Goal: Find contact information: Find contact information

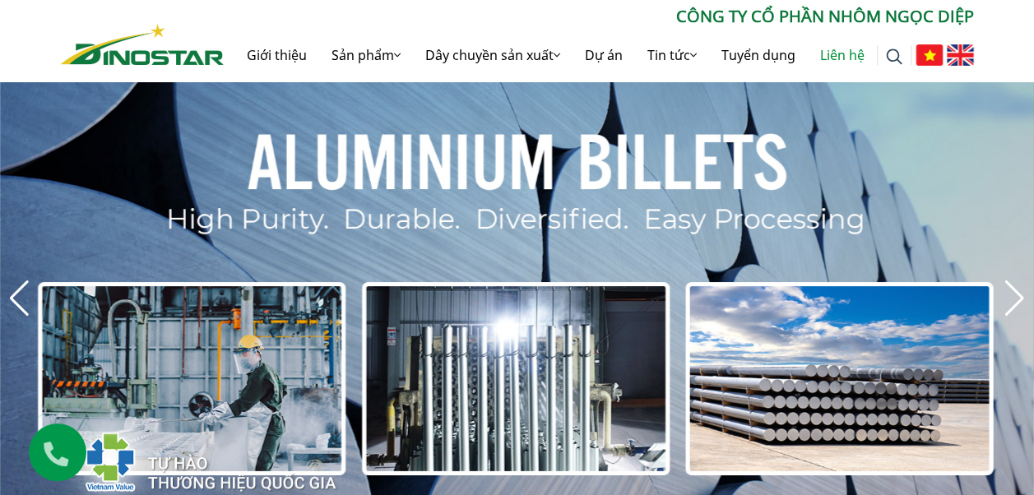
click at [830, 49] on link "Liên hệ" at bounding box center [842, 55] width 69 height 53
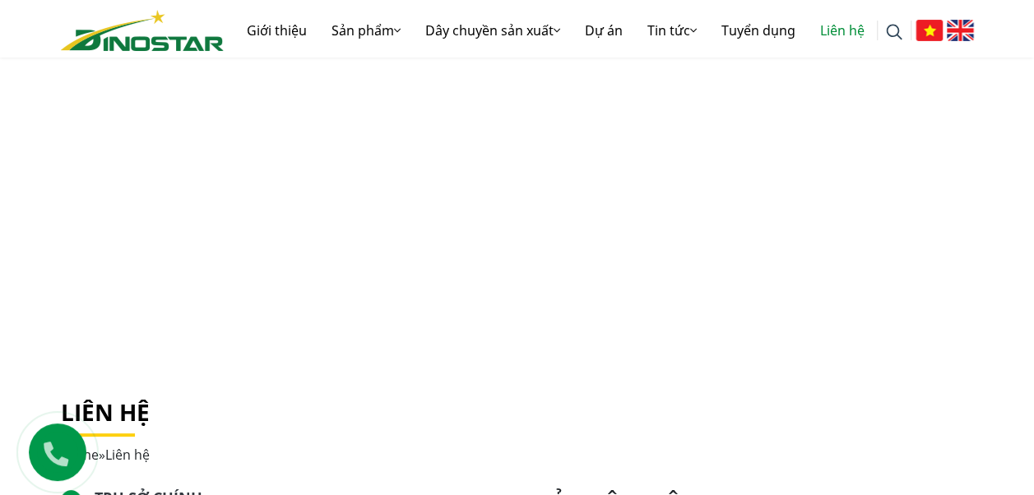
scroll to position [247, 0]
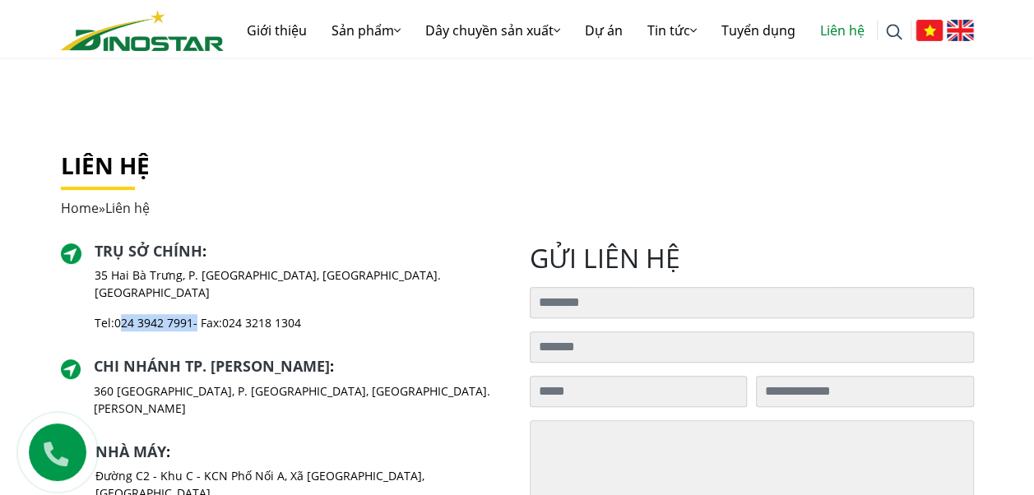
drag, startPoint x: 199, startPoint y: 303, endPoint x: 120, endPoint y: 306, distance: 79.1
click at [120, 314] on p "Tel: [PHONE_NUMBER] - Fax: [PHONE_NUMBER]" at bounding box center [300, 322] width 410 height 17
copy p "024 3942 7991"
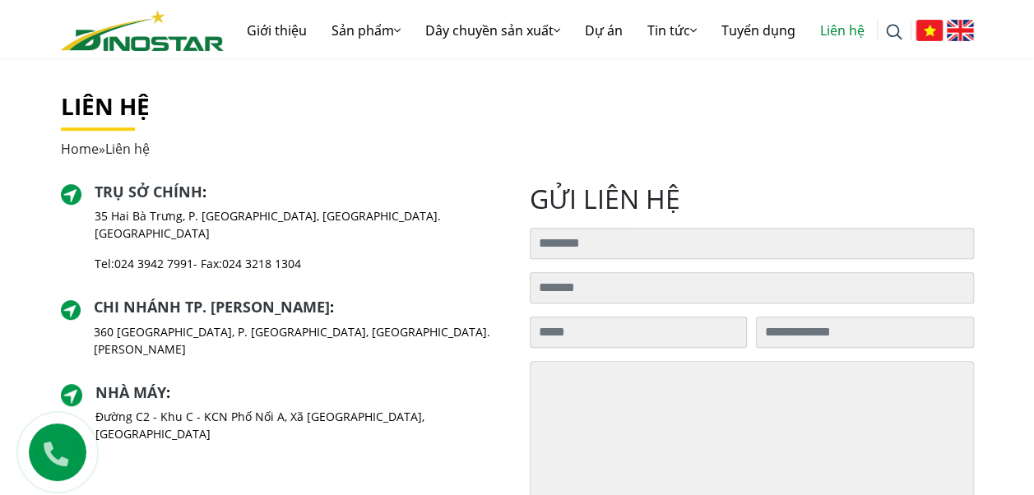
scroll to position [329, 0]
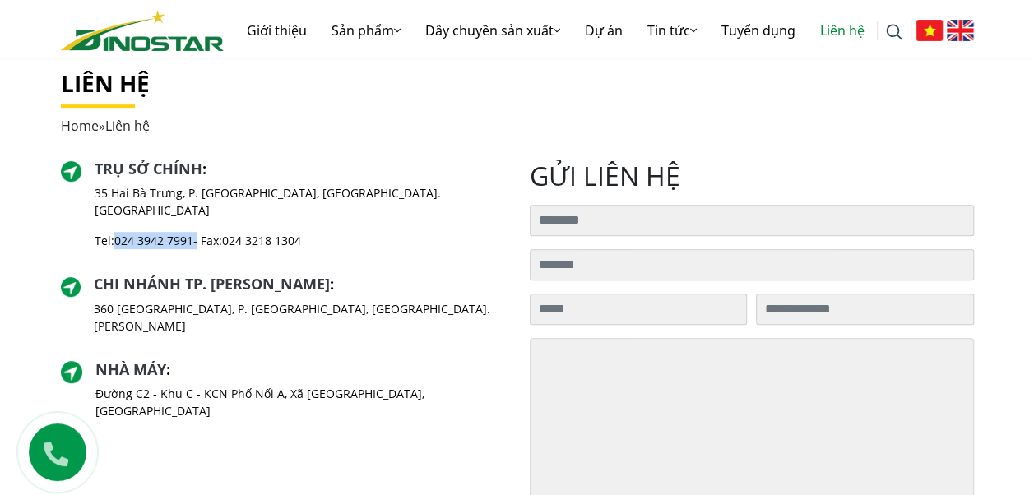
drag, startPoint x: 199, startPoint y: 223, endPoint x: 117, endPoint y: 224, distance: 82.3
click at [117, 232] on p "Tel: [PHONE_NUMBER] - Fax: [PHONE_NUMBER]" at bounding box center [300, 240] width 410 height 17
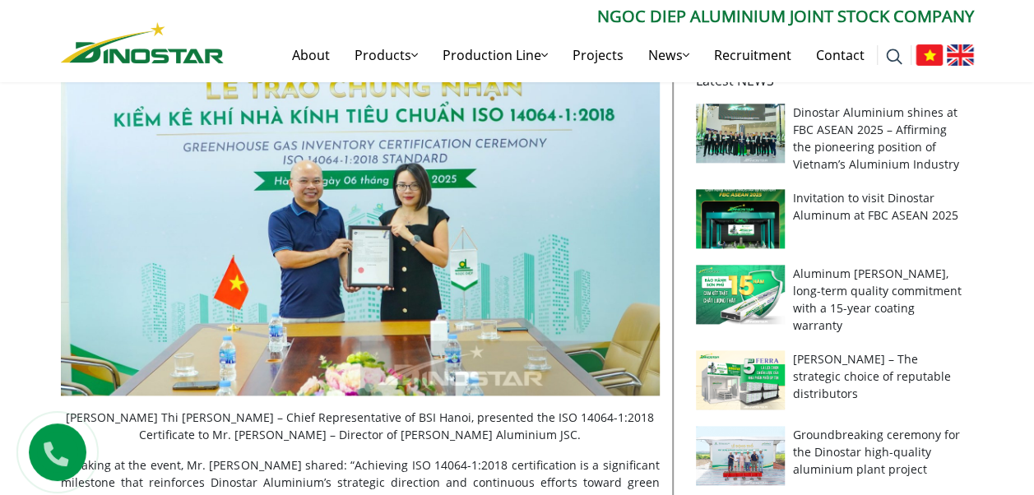
scroll to position [823, 0]
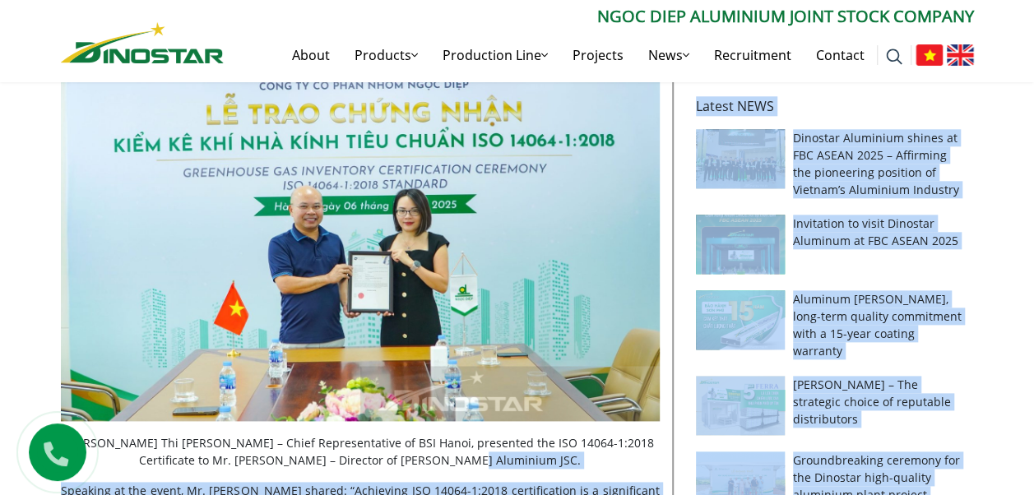
drag, startPoint x: 527, startPoint y: 440, endPoint x: 73, endPoint y: 421, distance: 453.8
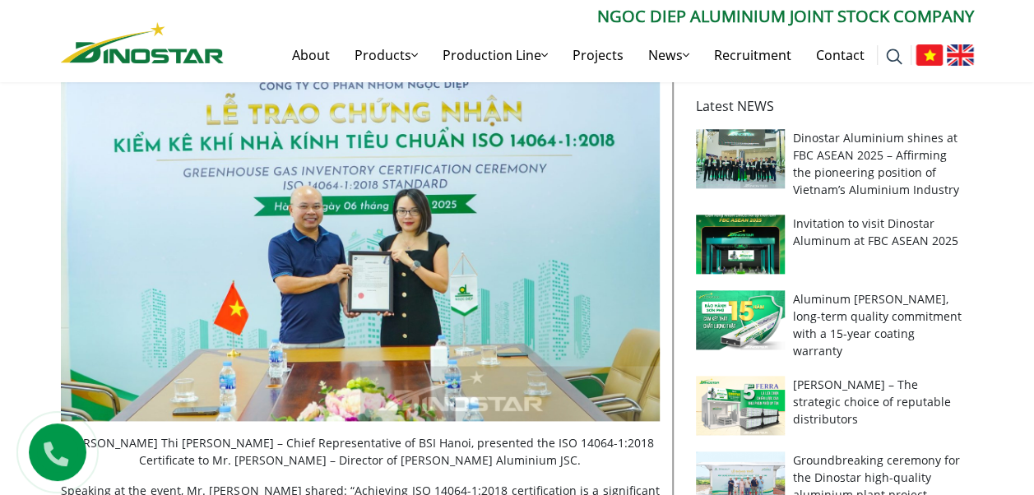
drag, startPoint x: 73, startPoint y: 421, endPoint x: 30, endPoint y: 309, distance: 120.9
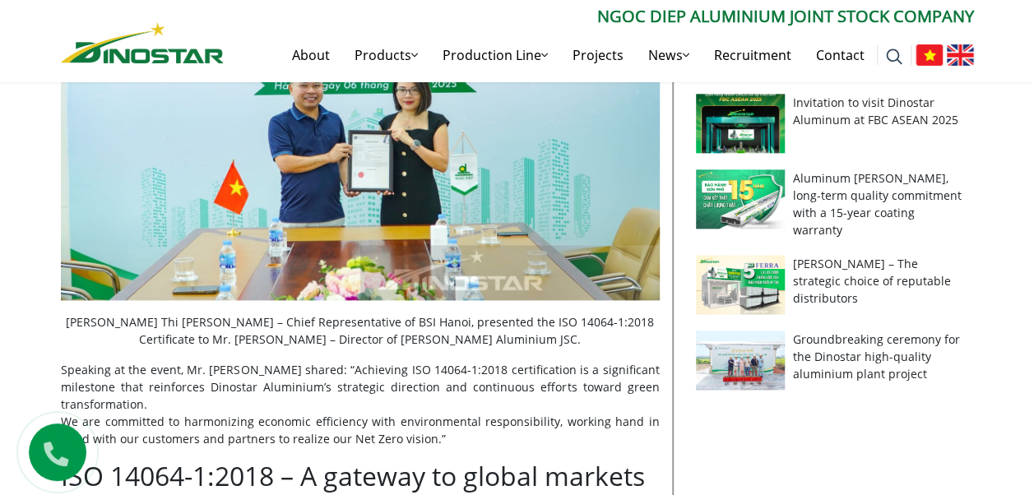
scroll to position [1070, 0]
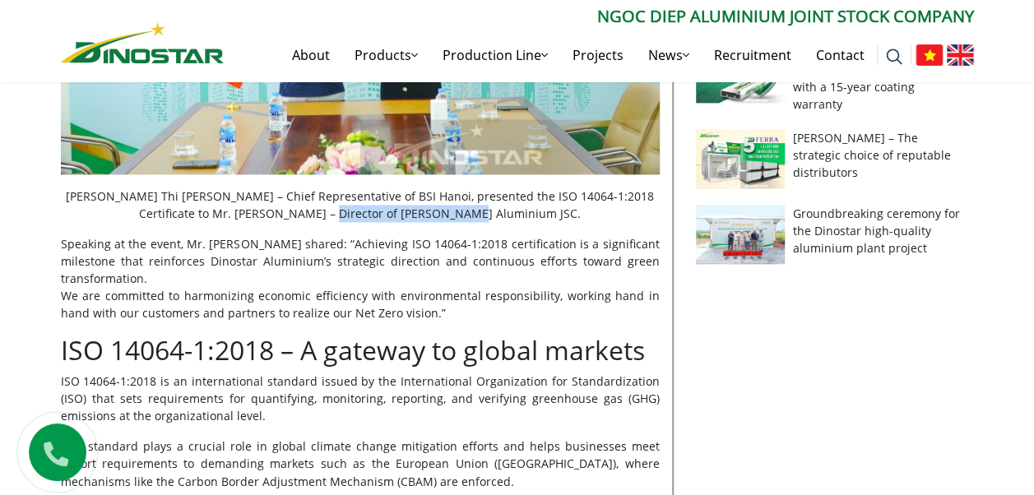
drag, startPoint x: 367, startPoint y: 196, endPoint x: 509, endPoint y: 201, distance: 141.6
click at [509, 201] on p "Ms. Nguyen Thi Minh Tam – Chief Representative of BSI Hanoi, presented the ISO …" at bounding box center [360, 205] width 599 height 35
copy p "Ngoc Diep Aluminium JSC."
